Goal: Information Seeking & Learning: Learn about a topic

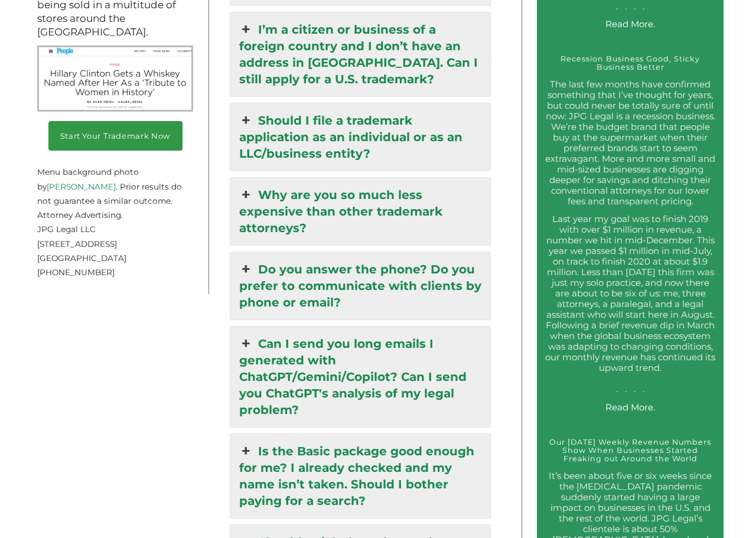
scroll to position [1868, 0]
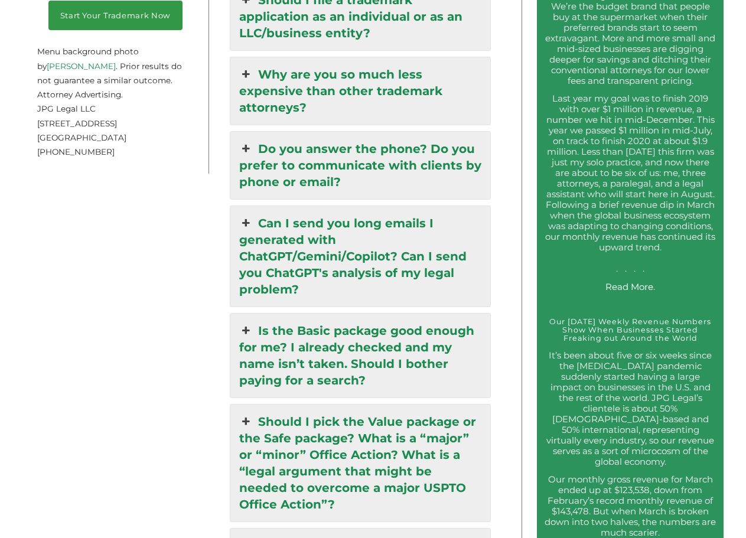
click at [245, 141] on icon at bounding box center [245, 149] width 13 height 17
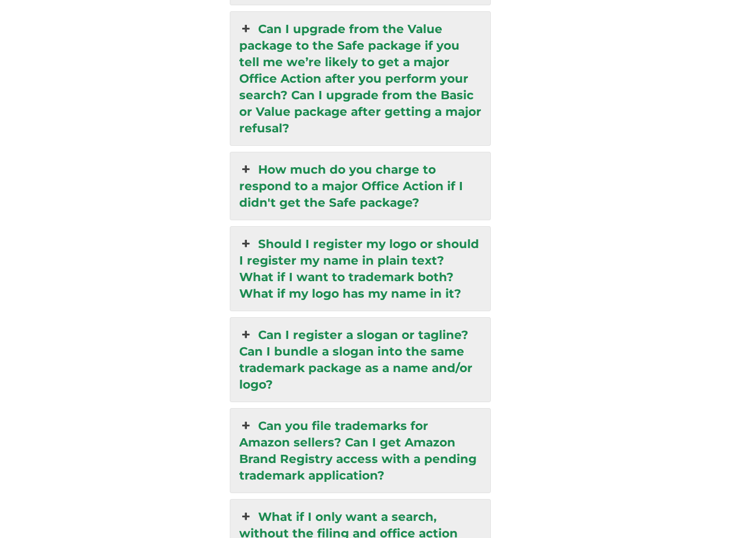
scroll to position [2862, 0]
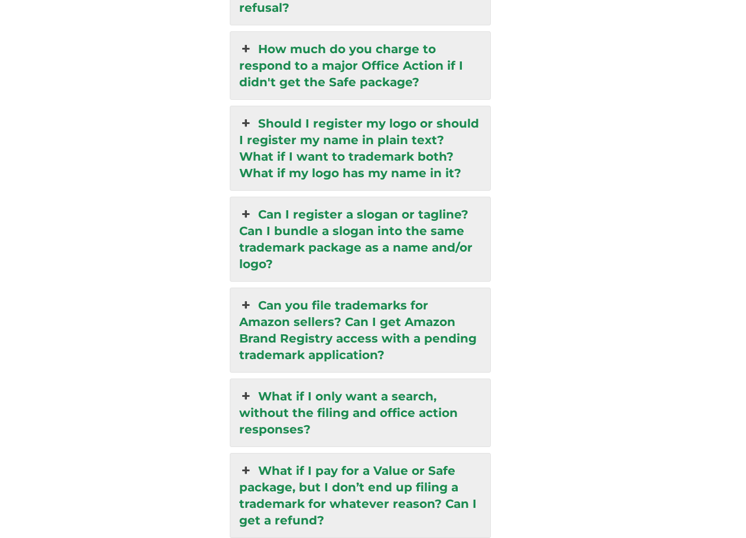
click at [245, 297] on icon at bounding box center [245, 305] width 13 height 17
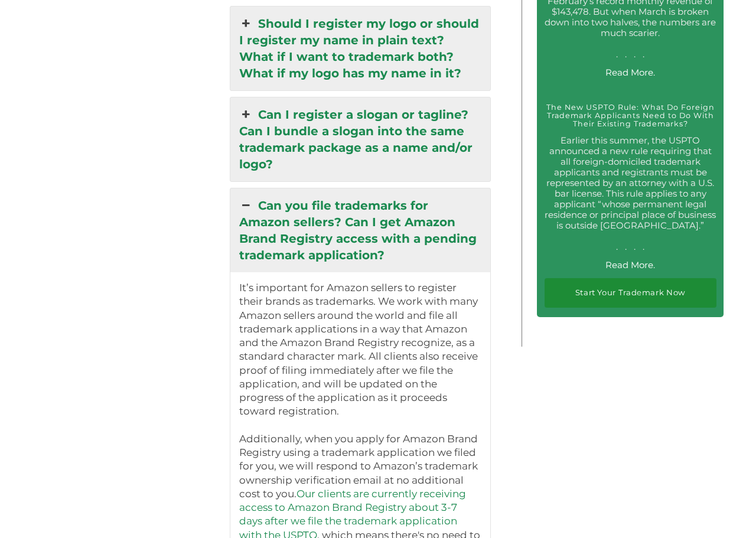
scroll to position [2523, 0]
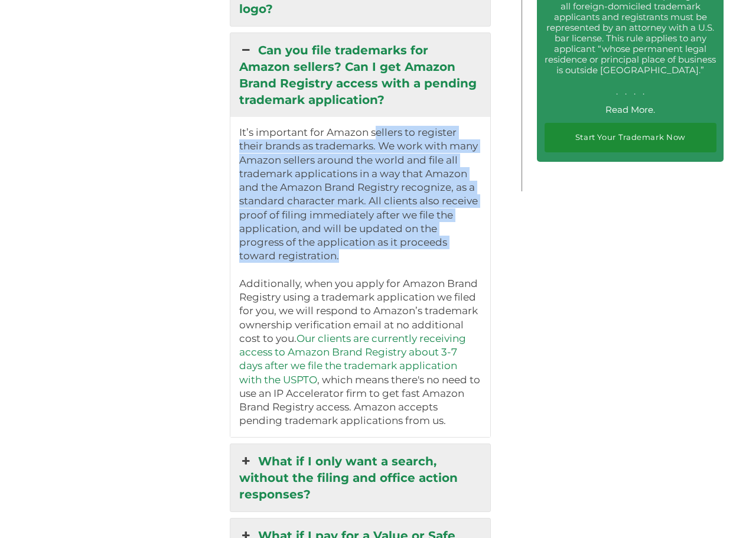
drag, startPoint x: 377, startPoint y: 86, endPoint x: 421, endPoint y: 207, distance: 129.1
click at [421, 207] on p "It’s important for Amazon sellers to register their brands as trademarks. We wo…" at bounding box center [360, 195] width 242 height 138
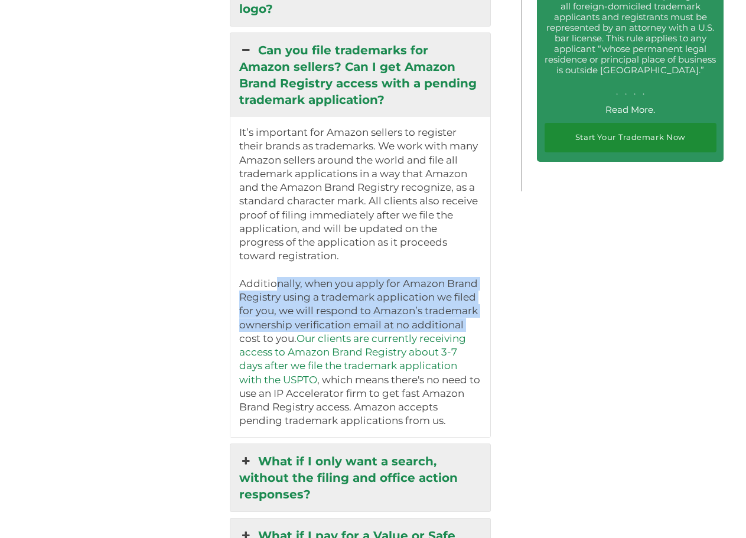
drag, startPoint x: 280, startPoint y: 231, endPoint x: 488, endPoint y: 271, distance: 212.2
click at [488, 271] on div "It’s important for Amazon sellers to register their brands as trademarks. We wo…" at bounding box center [360, 277] width 260 height 320
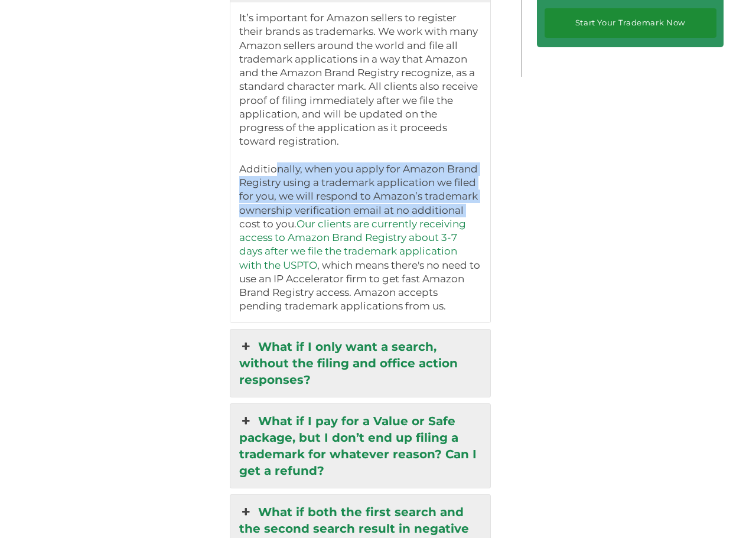
scroll to position [2643, 0]
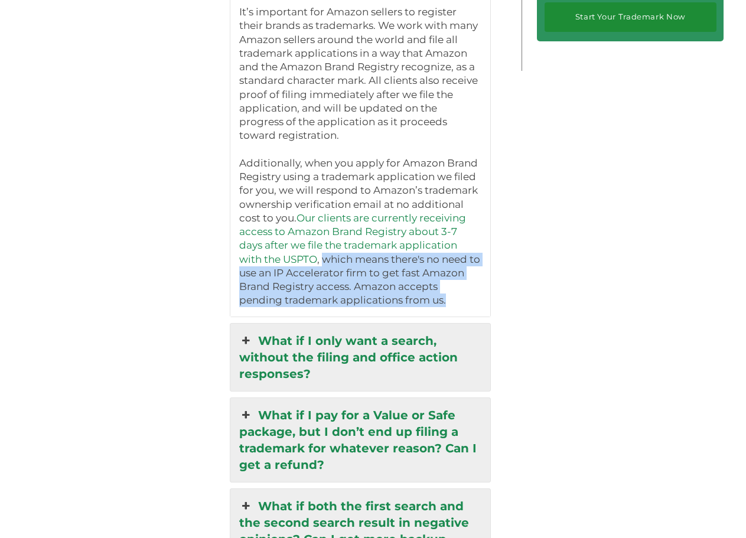
drag, startPoint x: 284, startPoint y: 211, endPoint x: 461, endPoint y: 259, distance: 183.0
click at [461, 259] on div "It’s important for Amazon sellers to register their brands as trademarks. We wo…" at bounding box center [360, 156] width 260 height 320
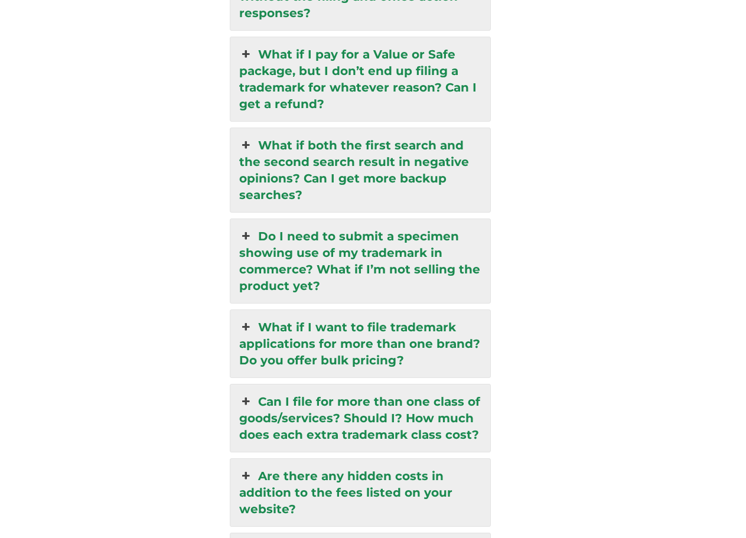
scroll to position [3005, 0]
click at [247, 227] on icon at bounding box center [245, 235] width 13 height 17
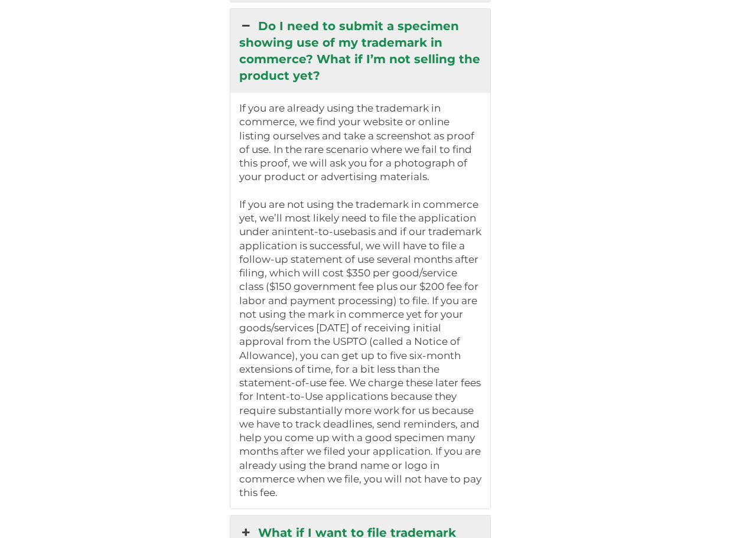
scroll to position [2926, 0]
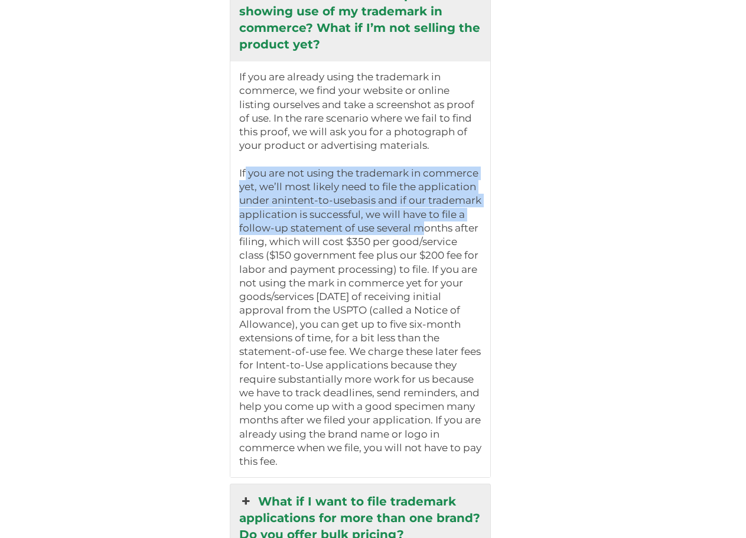
drag, startPoint x: 250, startPoint y: 123, endPoint x: 490, endPoint y: 179, distance: 246.2
click at [490, 179] on div "If you are already using the trademark in commerce, we find your website or onl…" at bounding box center [360, 269] width 260 height 416
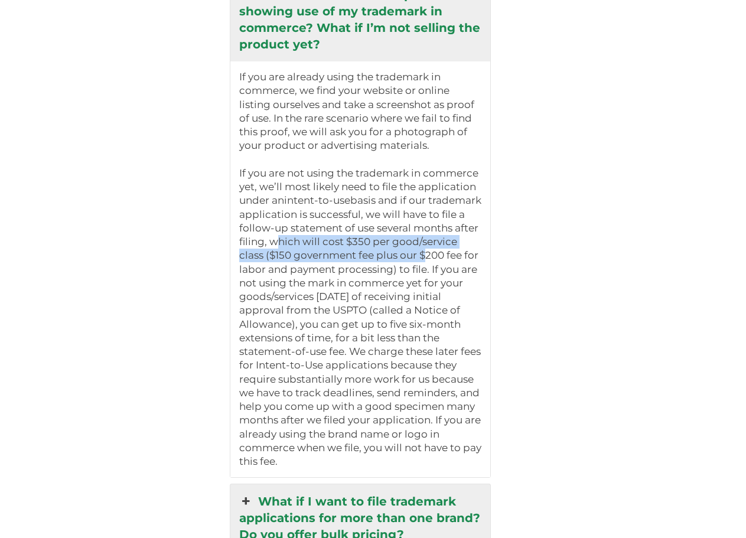
drag, startPoint x: 344, startPoint y: 194, endPoint x: 491, endPoint y: 204, distance: 147.4
click at [490, 204] on div "If you are already using the trademark in commerce, we find your website or onl…" at bounding box center [360, 269] width 260 height 416
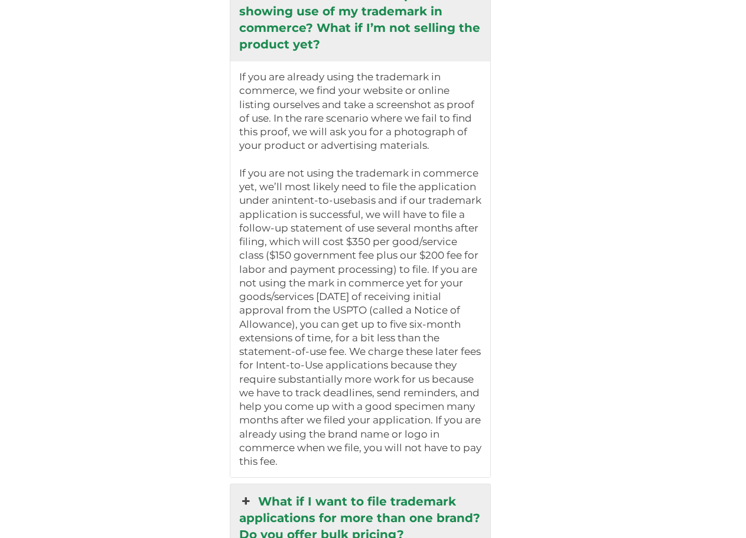
click at [389, 227] on p "If you are not using the trademark in commerce yet, we’ll most likely need to f…" at bounding box center [360, 318] width 242 height 302
